Goal: Information Seeking & Learning: Learn about a topic

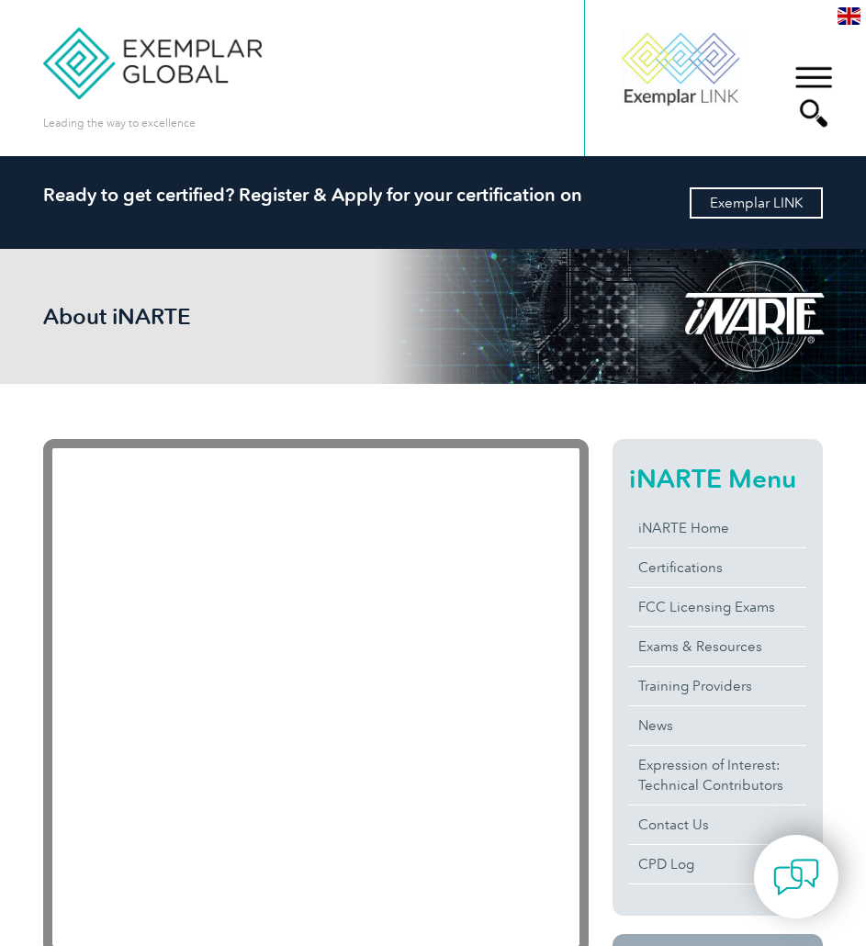
click at [798, 208] on link "Exemplar LINK" at bounding box center [756, 202] width 133 height 31
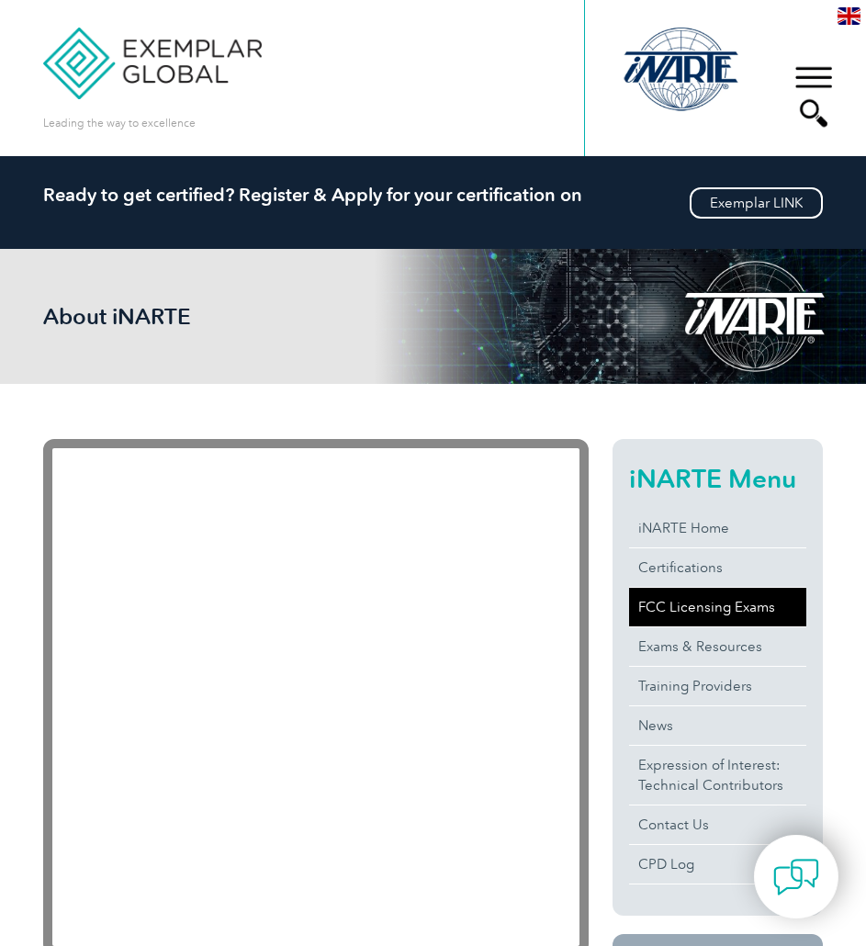
click at [688, 611] on link "FCC Licensing Exams" at bounding box center [717, 607] width 176 height 39
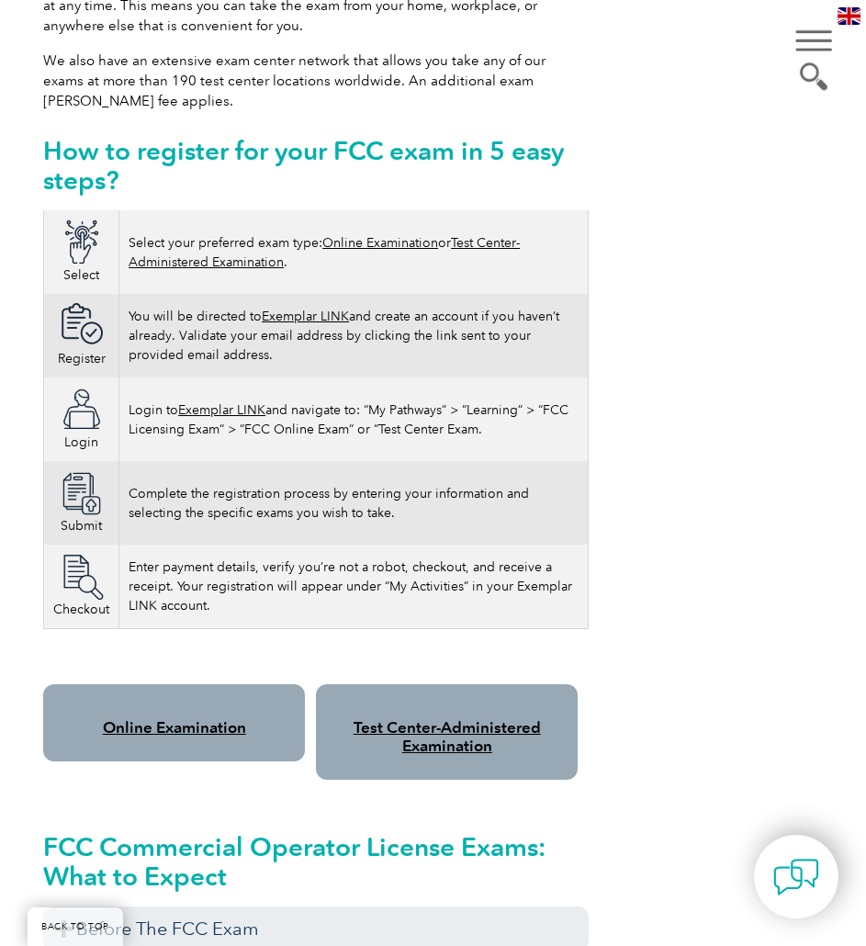
scroll to position [1099, 0]
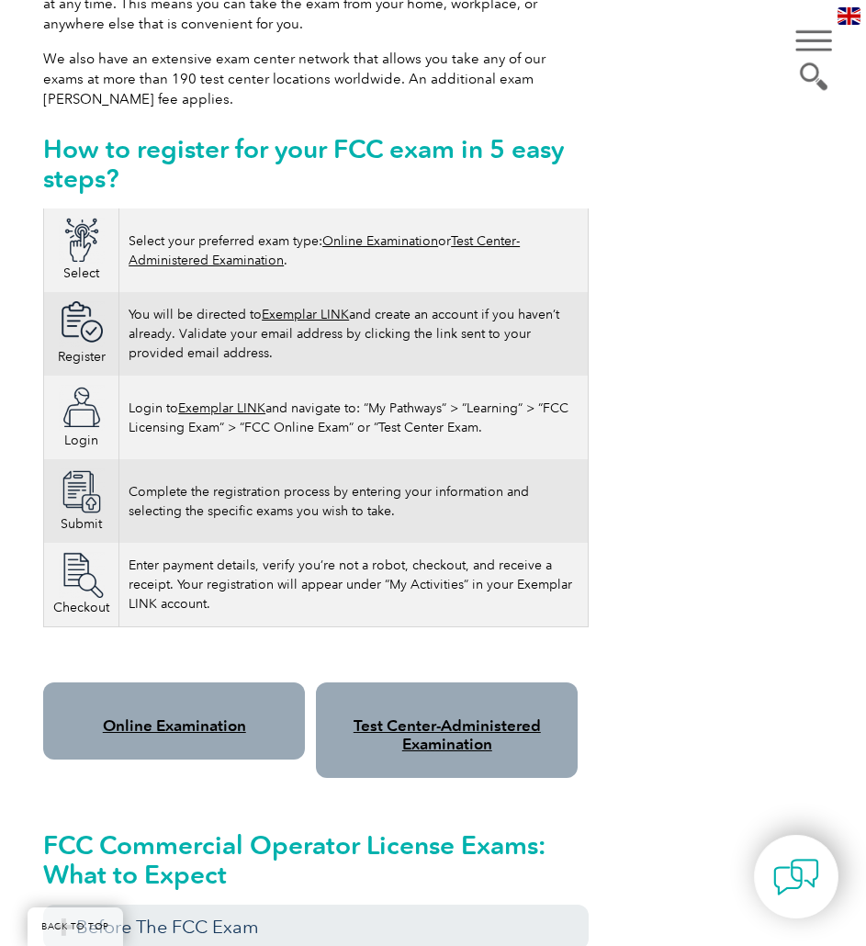
click at [389, 234] on link "Online Examination" at bounding box center [380, 241] width 116 height 16
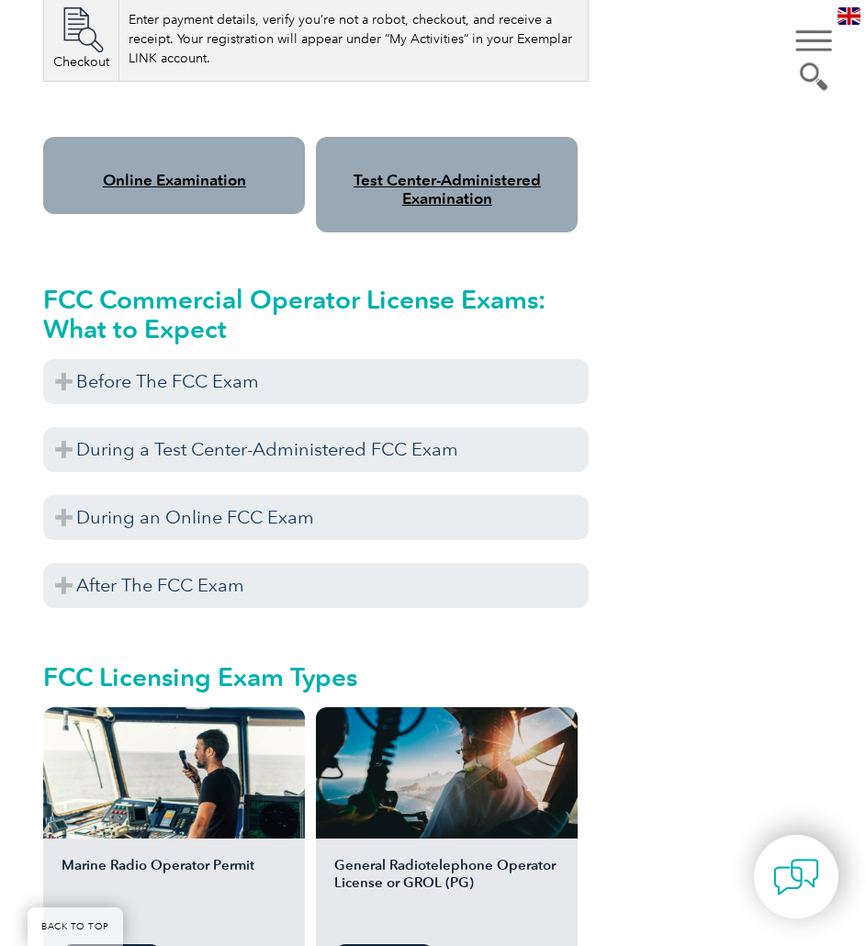
scroll to position [1652, 0]
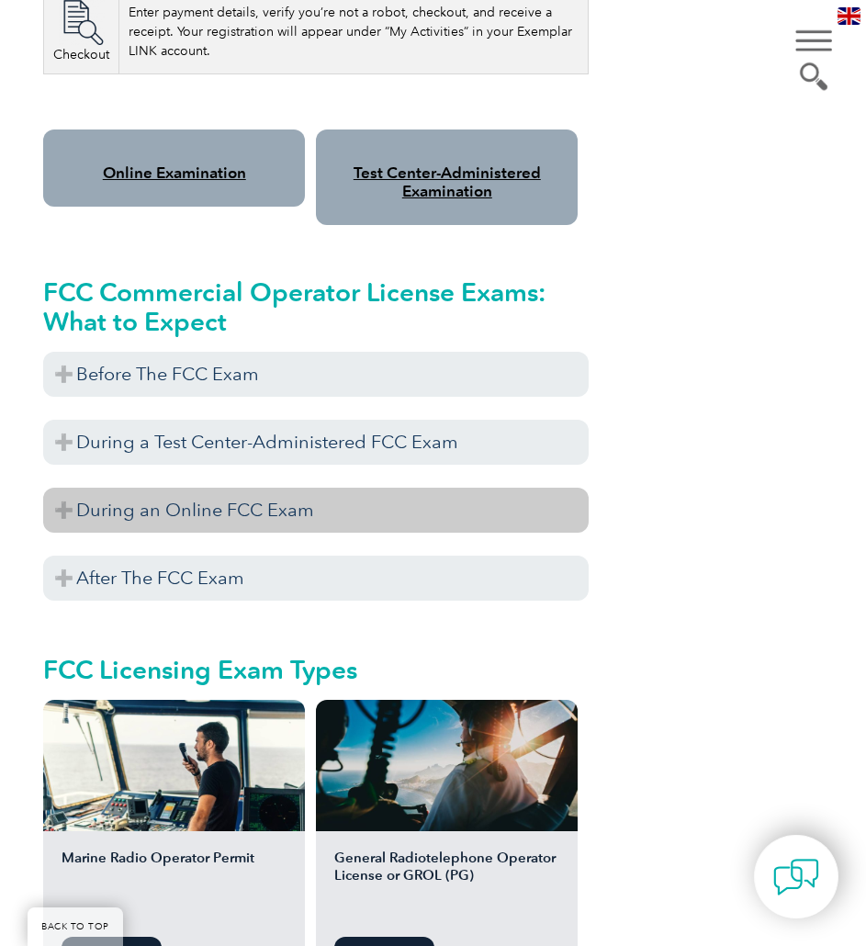
click at [194, 511] on h3 "During an Online FCC Exam" at bounding box center [316, 510] width 546 height 45
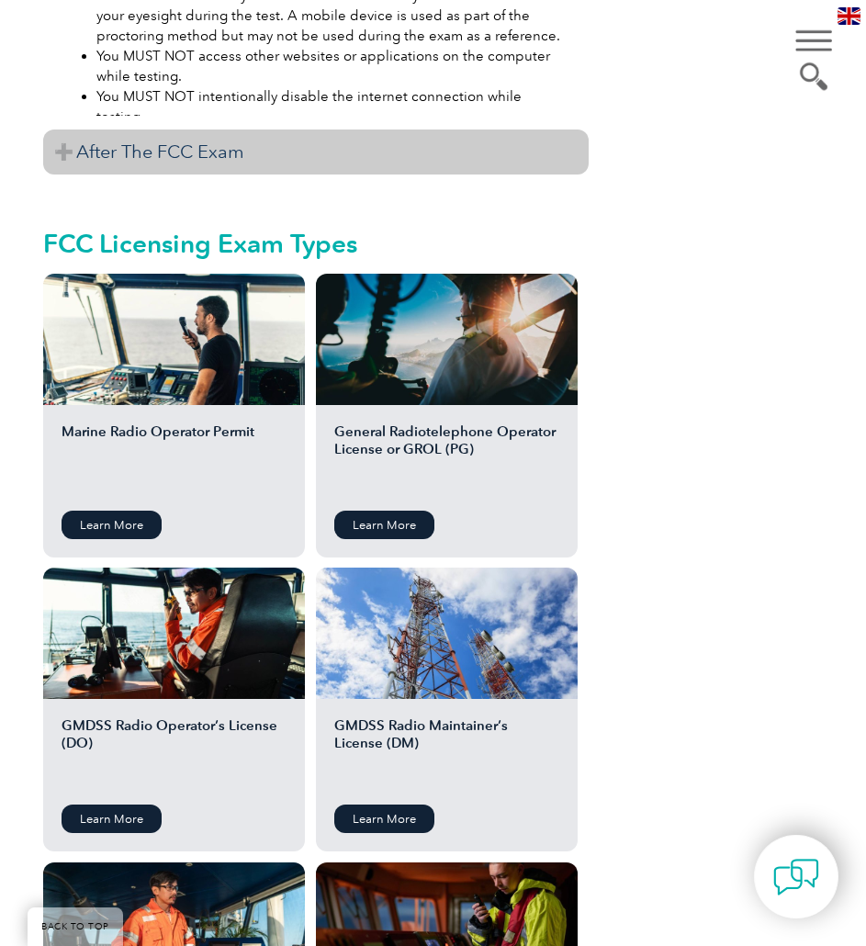
scroll to position [2971, 0]
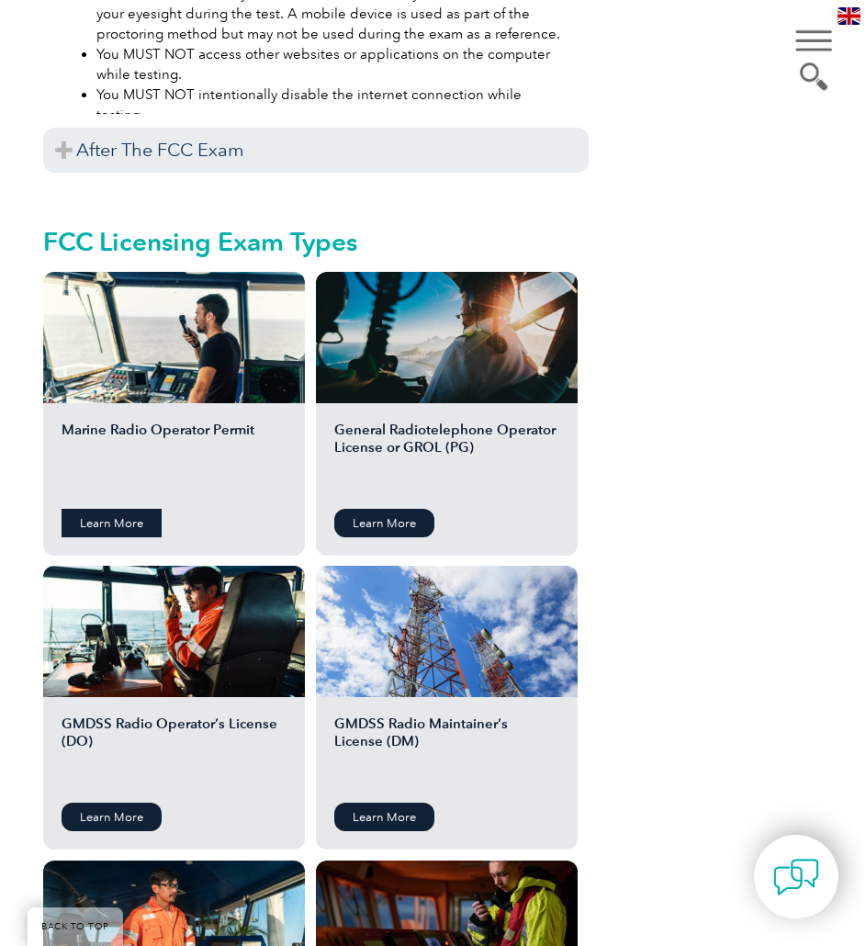
click at [129, 522] on link "Learn More" at bounding box center [112, 523] width 100 height 28
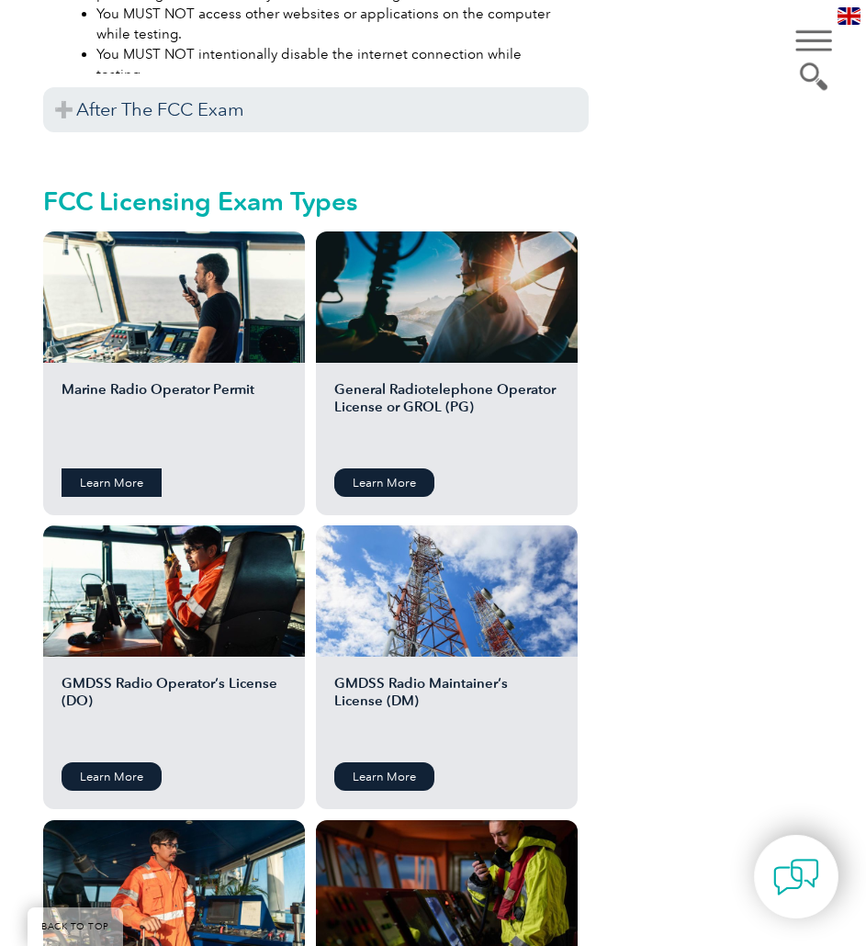
click at [136, 490] on link "Learn More" at bounding box center [112, 482] width 100 height 28
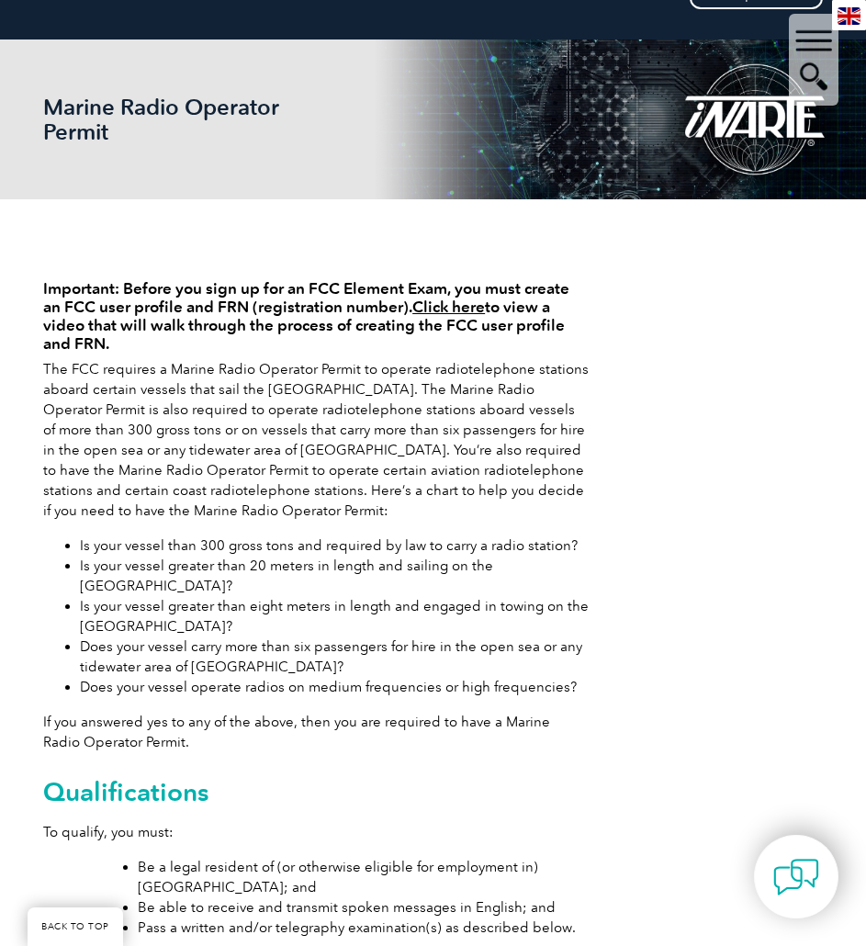
scroll to position [210, 0]
